Goal: Information Seeking & Learning: Learn about a topic

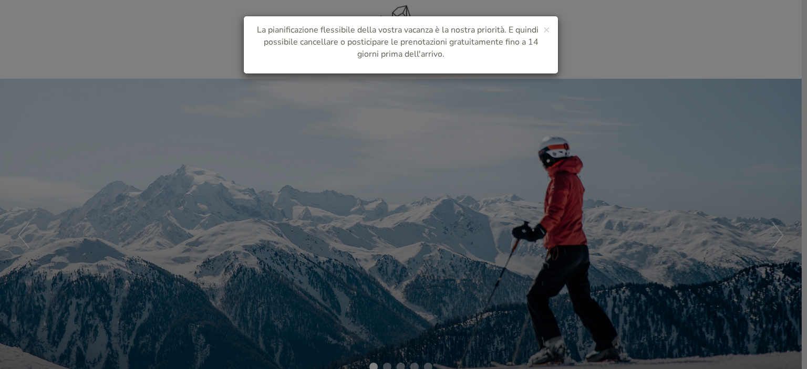
click at [624, 46] on div "× La pianificazione flessibile della vostra vacanza è la nostra priorità. E qui…" at bounding box center [403, 184] width 807 height 369
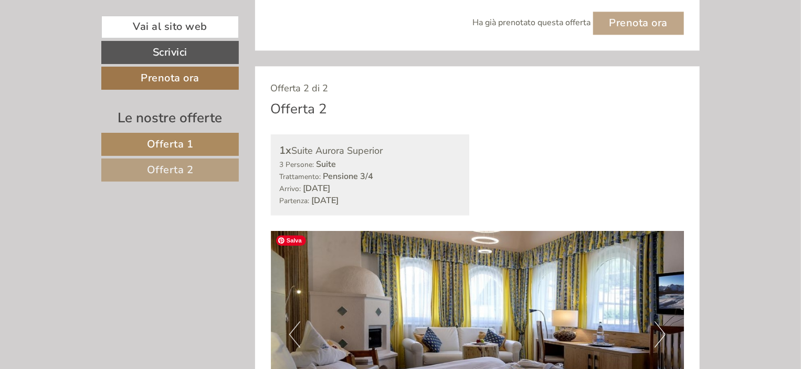
scroll to position [1155, 0]
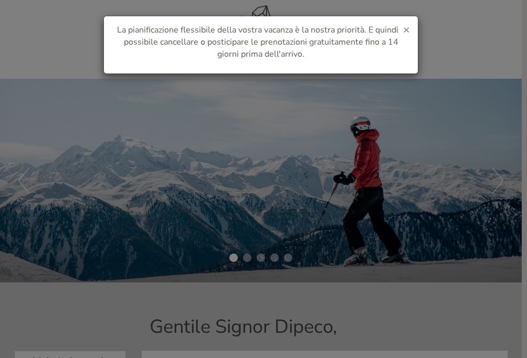
click at [405, 26] on span "×" at bounding box center [406, 29] width 7 height 15
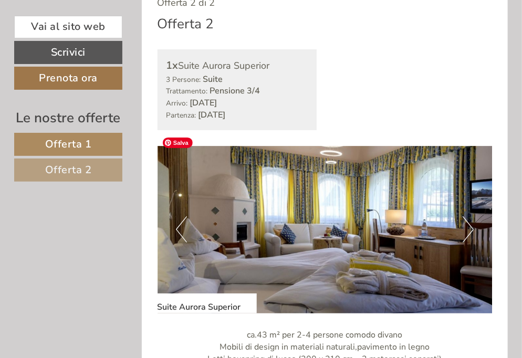
scroll to position [1258, 0]
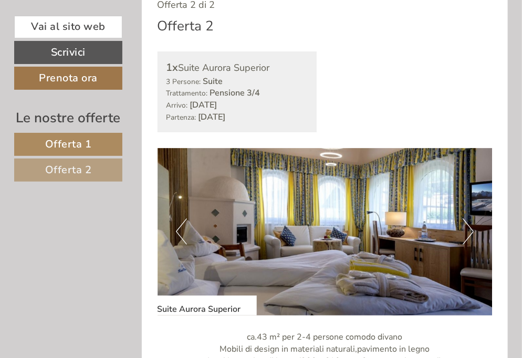
click at [445, 79] on div "1x Suite Aurora Superior 3 Persone: Suite Trattamento: Pensione 3/4 Arrivo: [DA…" at bounding box center [325, 91] width 351 height 81
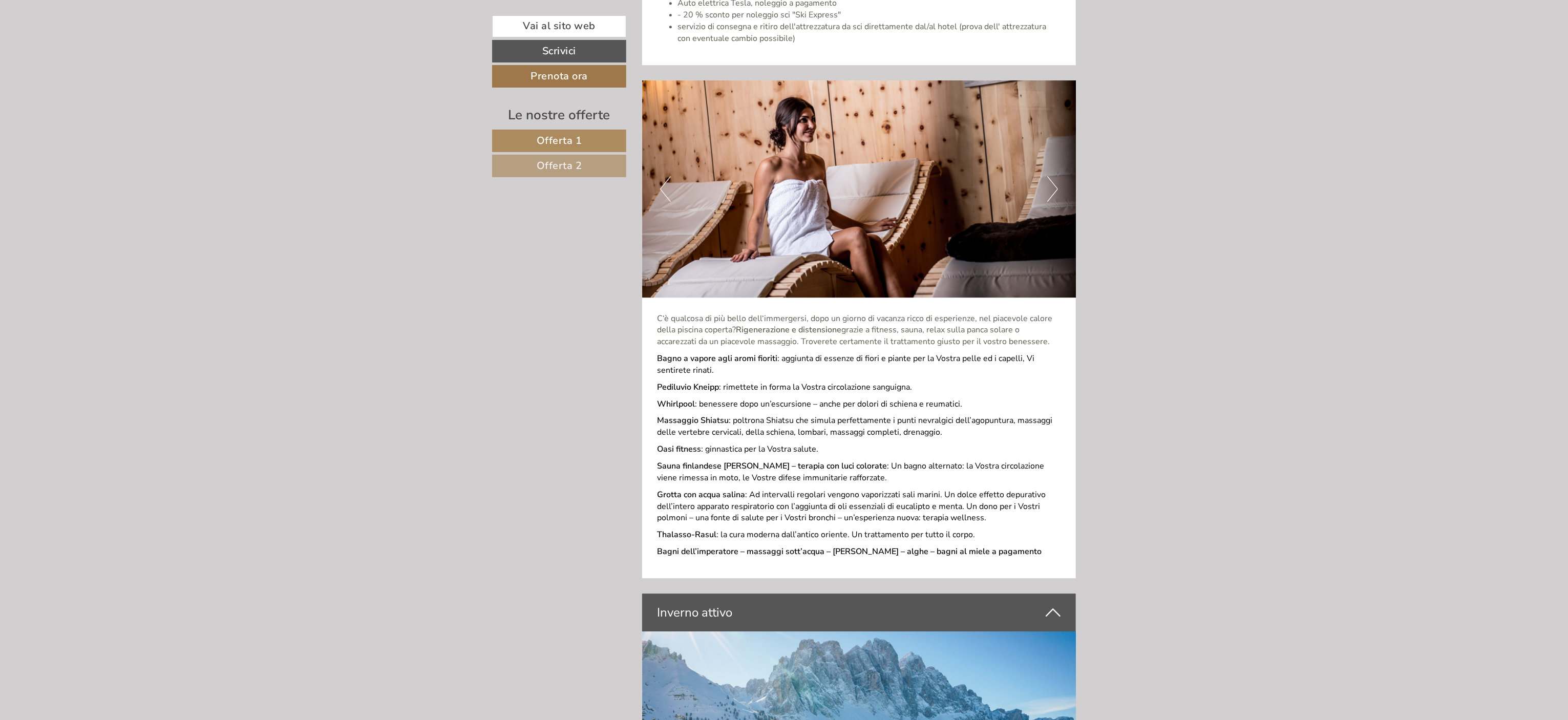
scroll to position [3292, 0]
